Goal: Information Seeking & Learning: Learn about a topic

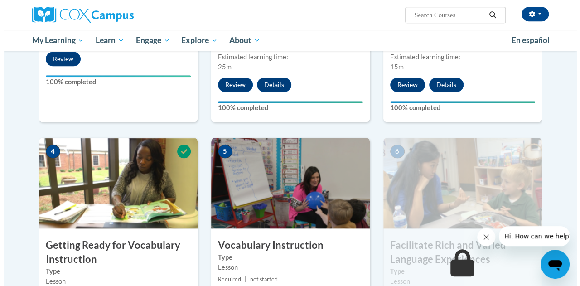
scroll to position [499, 0]
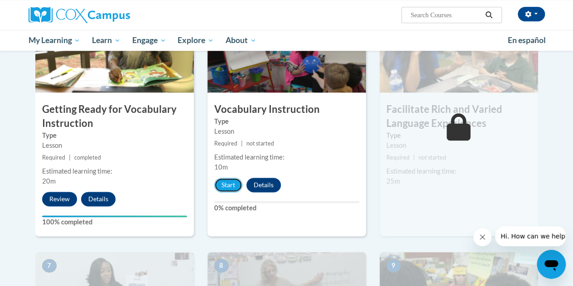
click at [234, 183] on button "Start" at bounding box center [228, 185] width 28 height 15
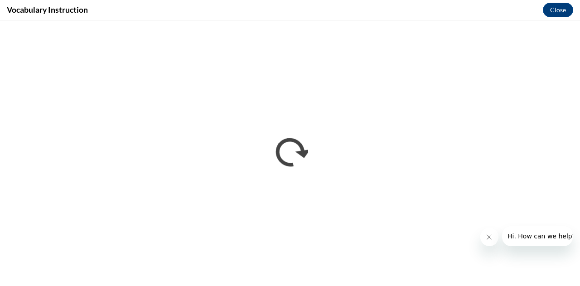
scroll to position [0, 0]
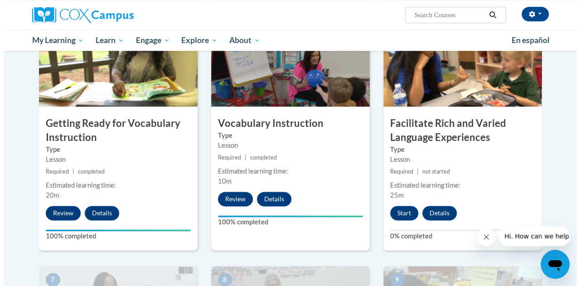
scroll to position [575, 0]
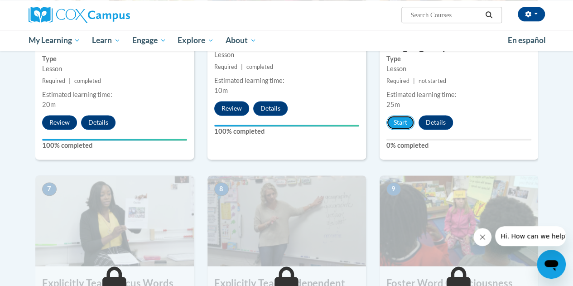
click at [394, 119] on button "Start" at bounding box center [401, 122] width 28 height 15
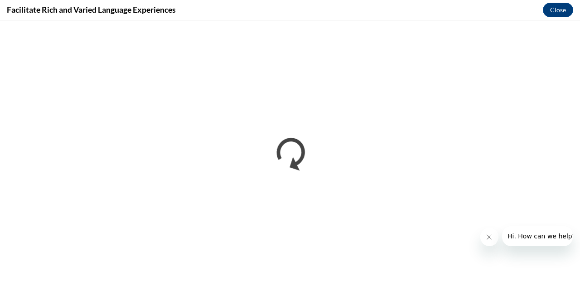
scroll to position [0, 0]
